Goal: Book appointment/travel/reservation

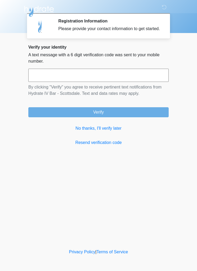
click at [49, 77] on input "text" at bounding box center [98, 75] width 140 height 13
type input "******"
click at [114, 115] on button "Verify" at bounding box center [98, 112] width 140 height 10
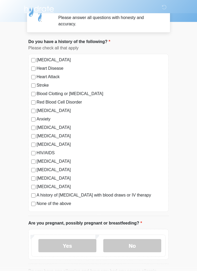
scroll to position [13, 0]
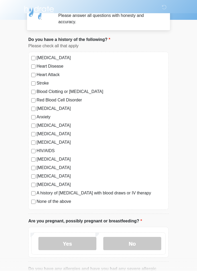
click at [138, 240] on label "No" at bounding box center [132, 243] width 58 height 13
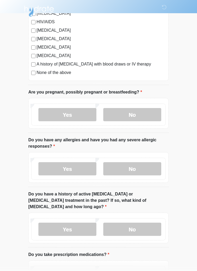
scroll to position [143, 0]
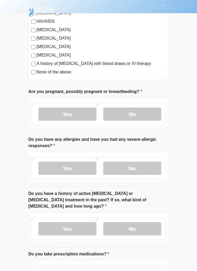
click at [61, 166] on label "Yes" at bounding box center [67, 168] width 58 height 13
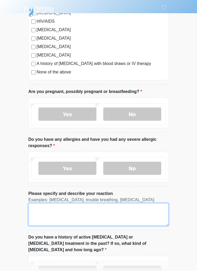
click at [43, 216] on textarea "Please specify and describe your reaction" at bounding box center [98, 214] width 140 height 23
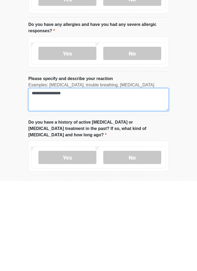
scroll to position [169, 0]
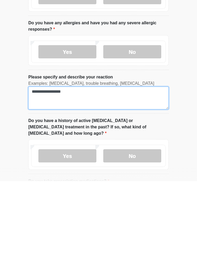
type textarea "**********"
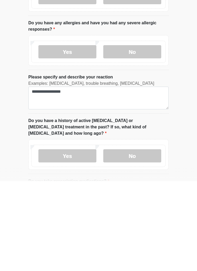
click at [144, 239] on label "No" at bounding box center [132, 245] width 58 height 13
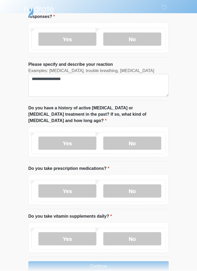
scroll to position [277, 0]
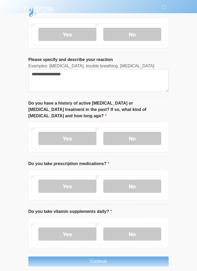
click at [137, 180] on label "No" at bounding box center [132, 186] width 58 height 13
click at [143, 229] on label "No" at bounding box center [132, 234] width 58 height 13
click at [127, 257] on button "Continue" at bounding box center [98, 262] width 140 height 10
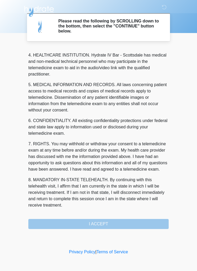
scroll to position [147, 0]
click at [106, 220] on button "I ACCEPT" at bounding box center [98, 224] width 140 height 10
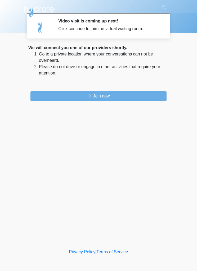
click at [0, 58] on body "‎ ‎ ‎ Video visit is coming up next! Click continue to join the virtual waiting…" at bounding box center [98, 135] width 197 height 271
click at [145, 98] on button "Join now" at bounding box center [98, 96] width 136 height 10
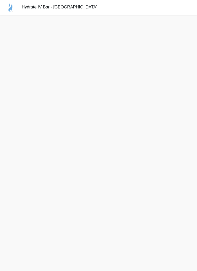
click at [145, 1] on div "Hydrate IV Bar - [GEOGRAPHIC_DATA]" at bounding box center [98, 7] width 197 height 15
